Goal: Ask a question

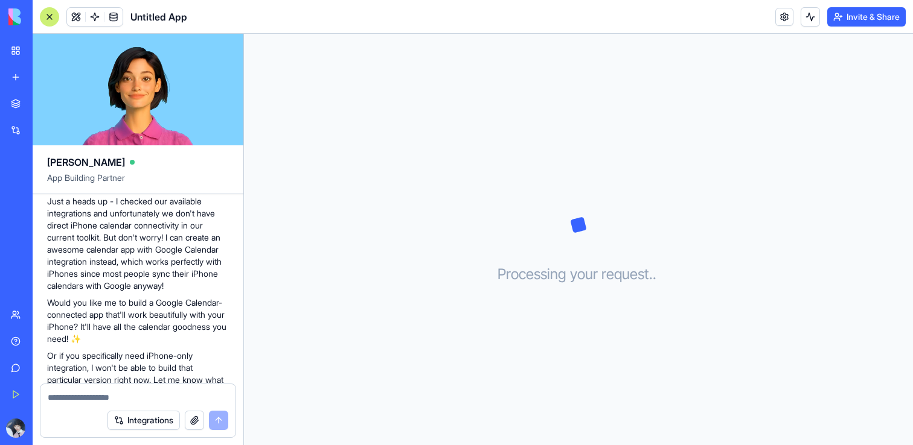
scroll to position [177, 0]
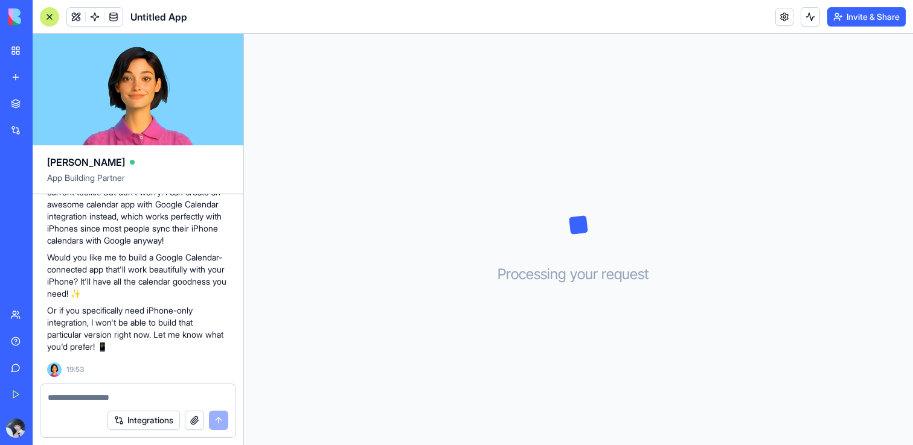
click at [171, 397] on textarea at bounding box center [138, 398] width 180 height 12
click at [170, 400] on textarea at bounding box center [138, 398] width 180 height 12
type textarea "***"
click at [216, 421] on button "submit" at bounding box center [218, 420] width 19 height 19
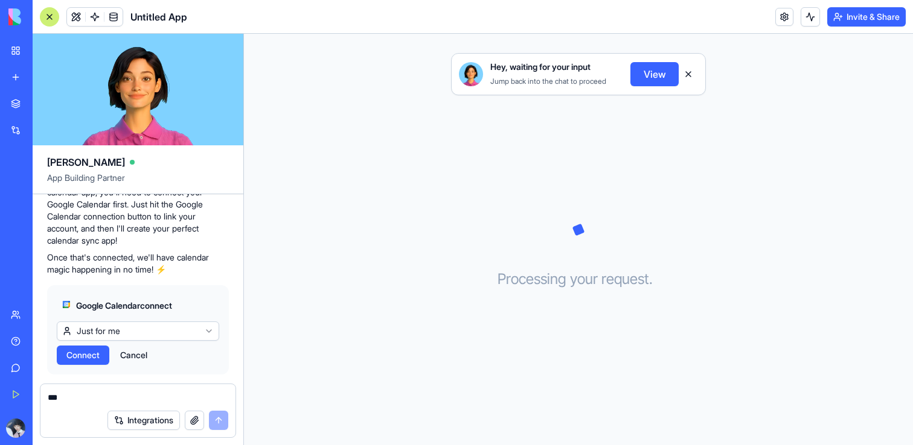
scroll to position [506, 0]
click at [91, 360] on span "Connect" at bounding box center [82, 354] width 33 height 12
click at [81, 360] on span "Connect" at bounding box center [82, 354] width 33 height 12
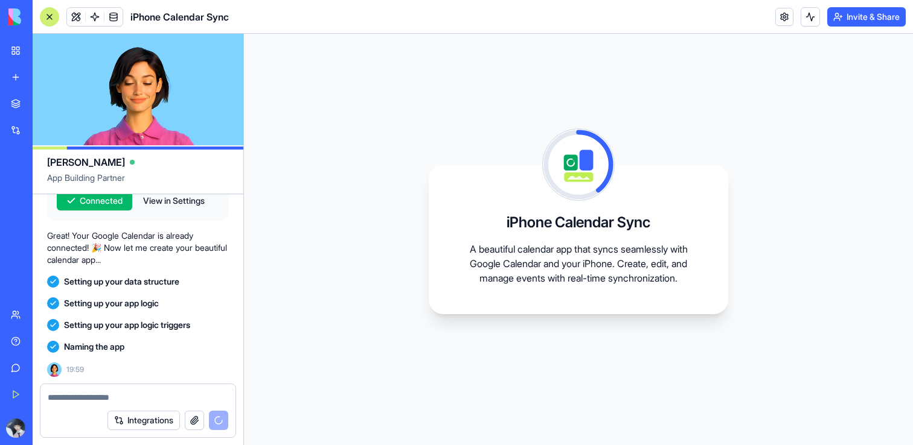
scroll to position [759, 0]
